Goal: Task Accomplishment & Management: Complete application form

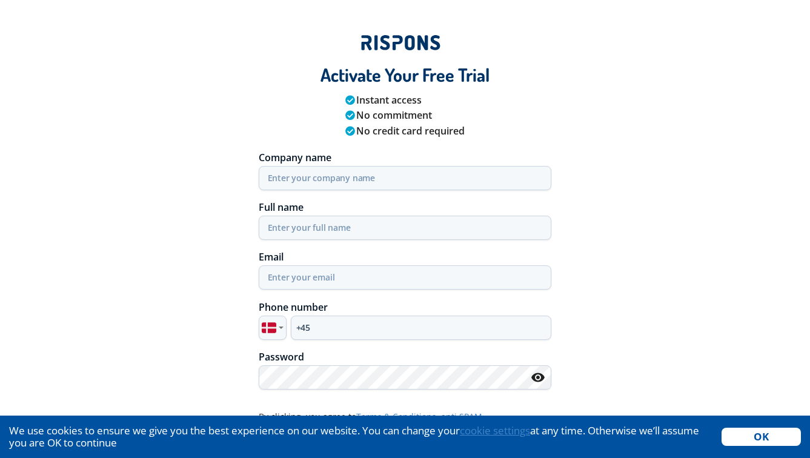
scroll to position [51, 0]
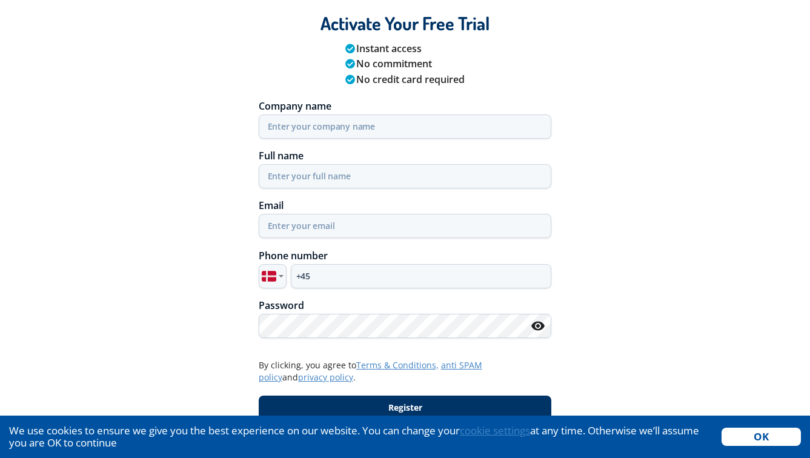
click at [264, 281] on img "Country selector" at bounding box center [269, 276] width 15 height 15
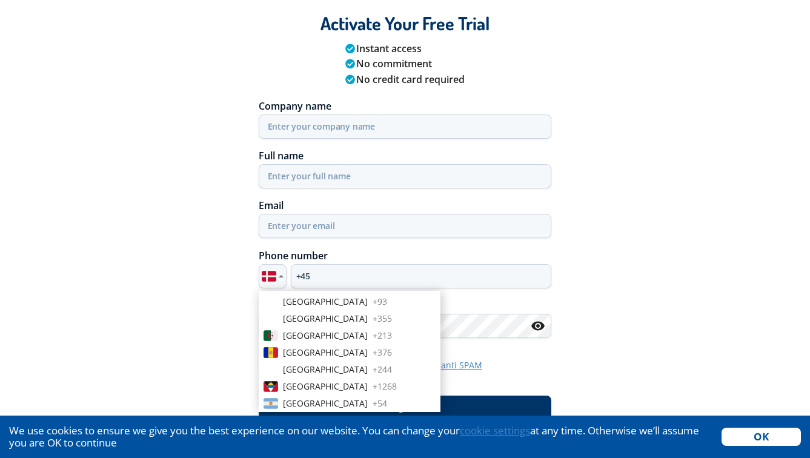
scroll to position [761, 0]
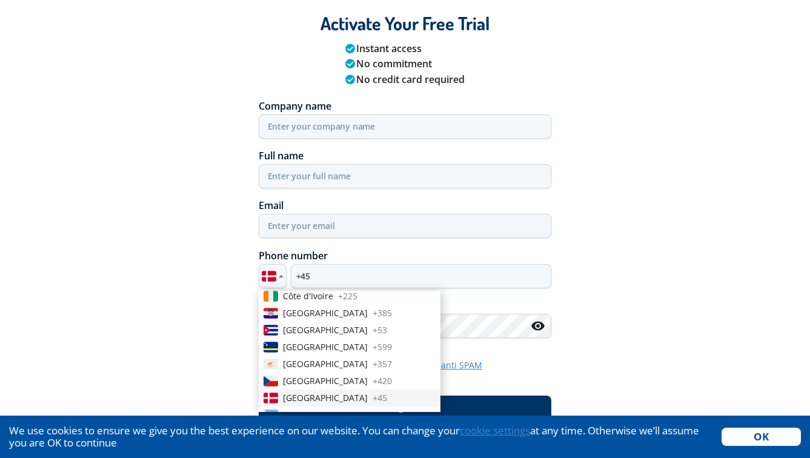
click at [205, 267] on div "Phone number [GEOGRAPHIC_DATA] + 93 [GEOGRAPHIC_DATA] + 355 [GEOGRAPHIC_DATA] +…" at bounding box center [405, 269] width 827 height 50
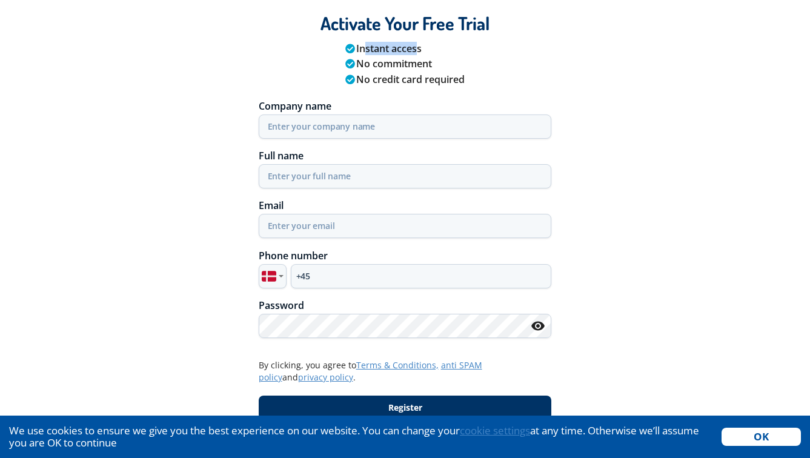
drag, startPoint x: 370, startPoint y: 45, endPoint x: 417, endPoint y: 47, distance: 46.7
click at [417, 47] on div "Instant access" at bounding box center [405, 49] width 120 height 13
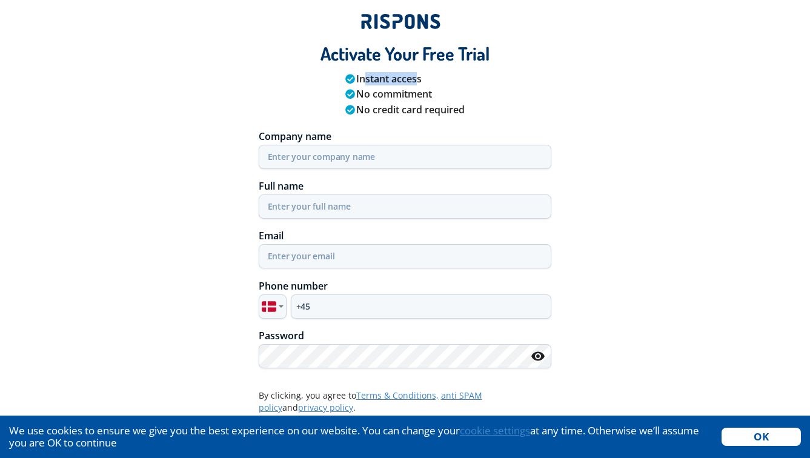
scroll to position [51, 0]
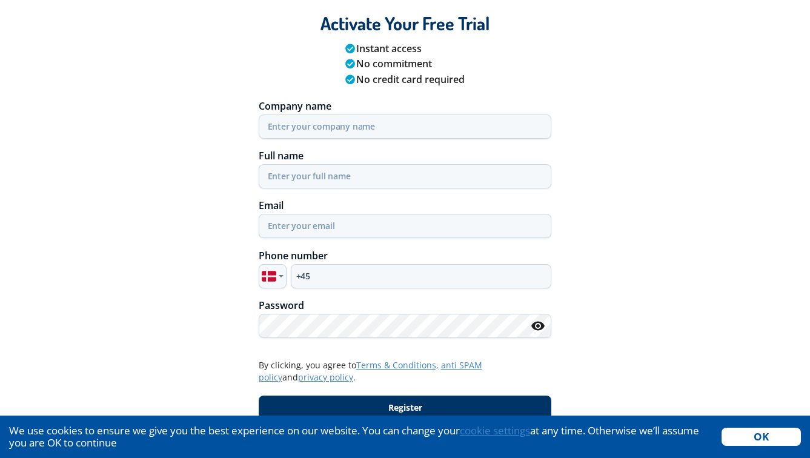
click at [350, 290] on div "Phone number [GEOGRAPHIC_DATA] + 93 [GEOGRAPHIC_DATA] + 355 [GEOGRAPHIC_DATA] +…" at bounding box center [405, 269] width 827 height 50
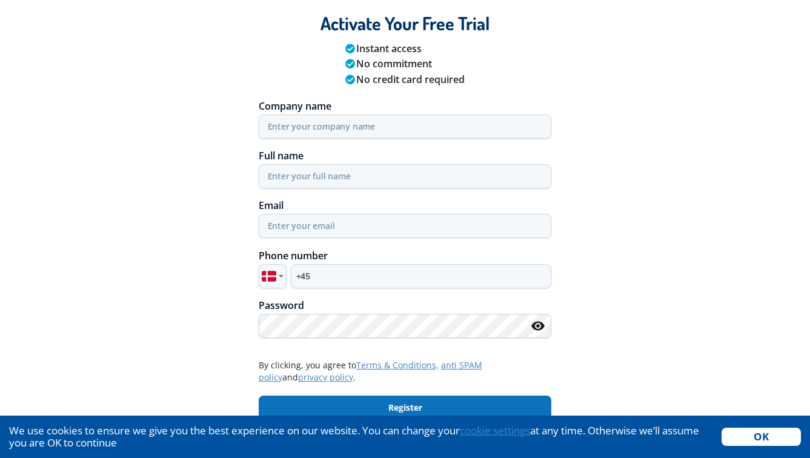
click at [379, 400] on button "Register" at bounding box center [405, 408] width 293 height 24
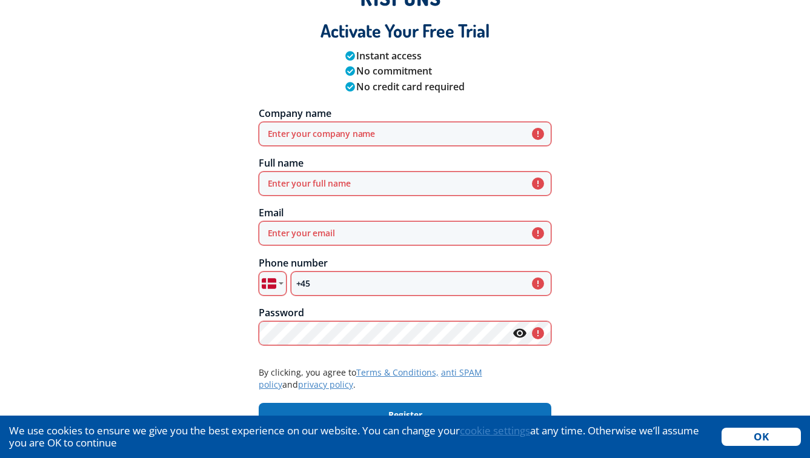
scroll to position [28, 0]
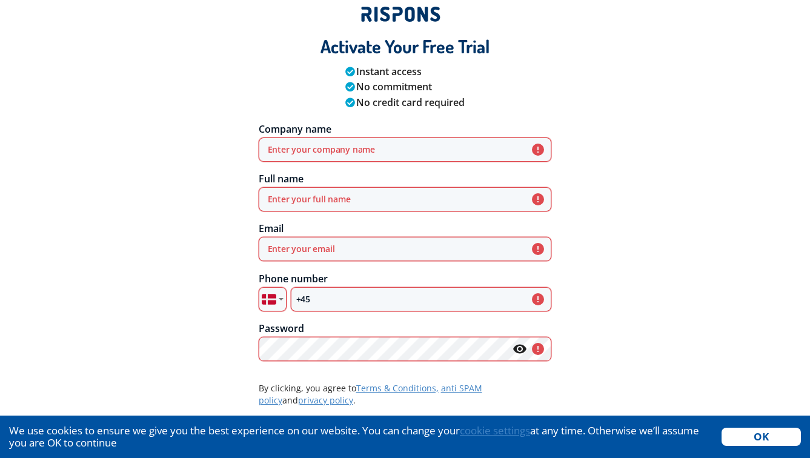
click at [763, 437] on button "OK" at bounding box center [760, 437] width 79 height 18
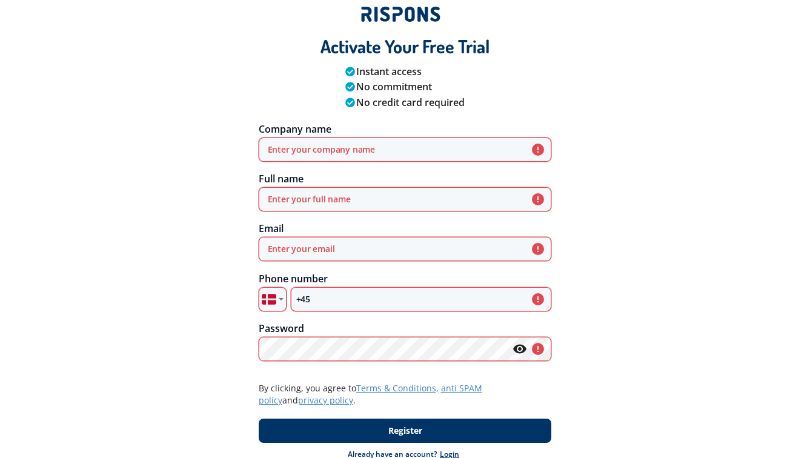
click at [735, 297] on div "Phone number [GEOGRAPHIC_DATA] + 93 [GEOGRAPHIC_DATA] + 355 [GEOGRAPHIC_DATA] +…" at bounding box center [405, 292] width 827 height 50
click at [298, 148] on input "text" at bounding box center [405, 150] width 293 height 24
click at [309, 188] on input "text" at bounding box center [405, 199] width 293 height 24
click at [307, 239] on input "email" at bounding box center [405, 249] width 293 height 24
